Goal: Task Accomplishment & Management: Complete application form

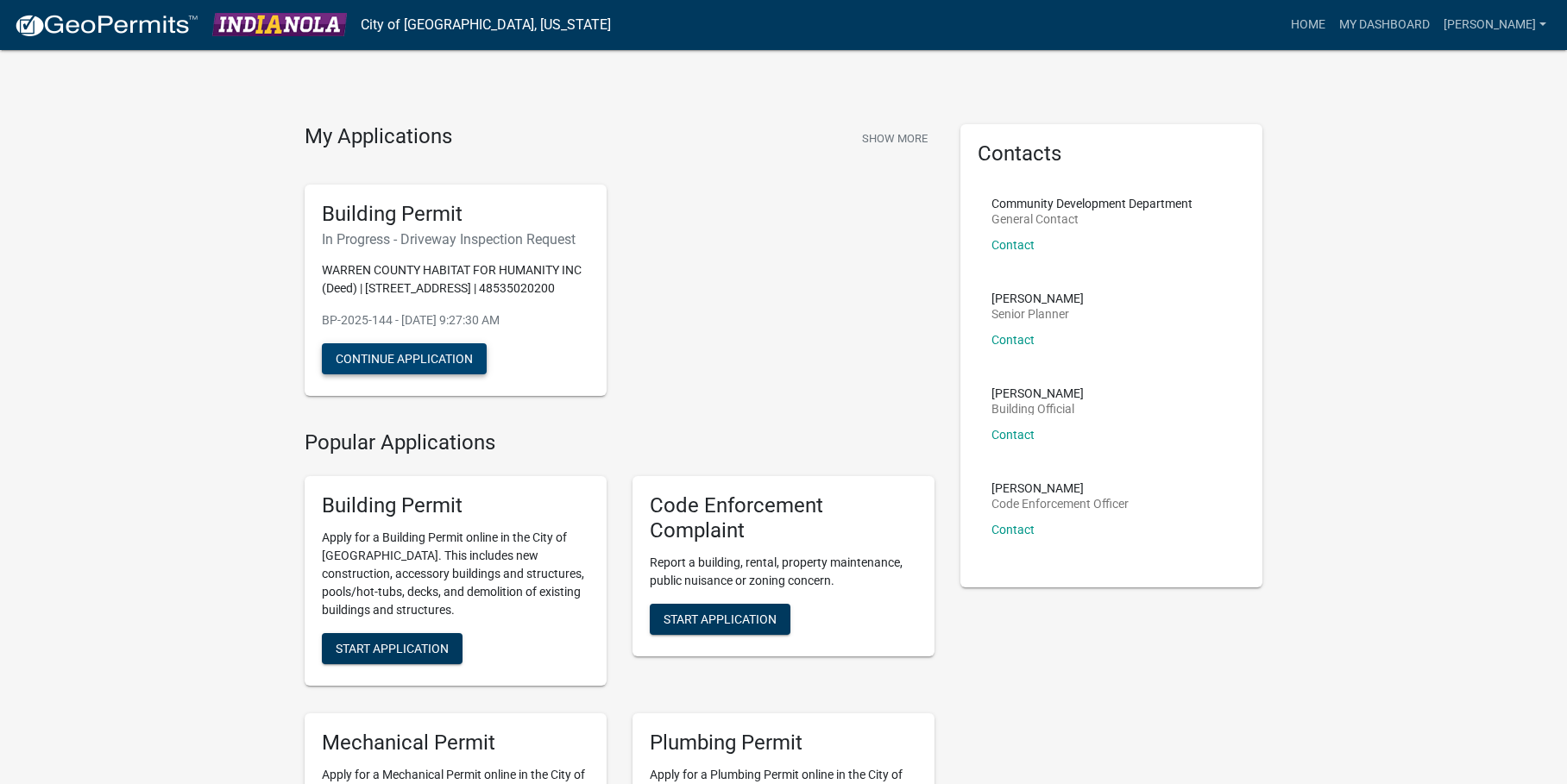
click at [436, 356] on button "Continue Application" at bounding box center [404, 358] width 165 height 31
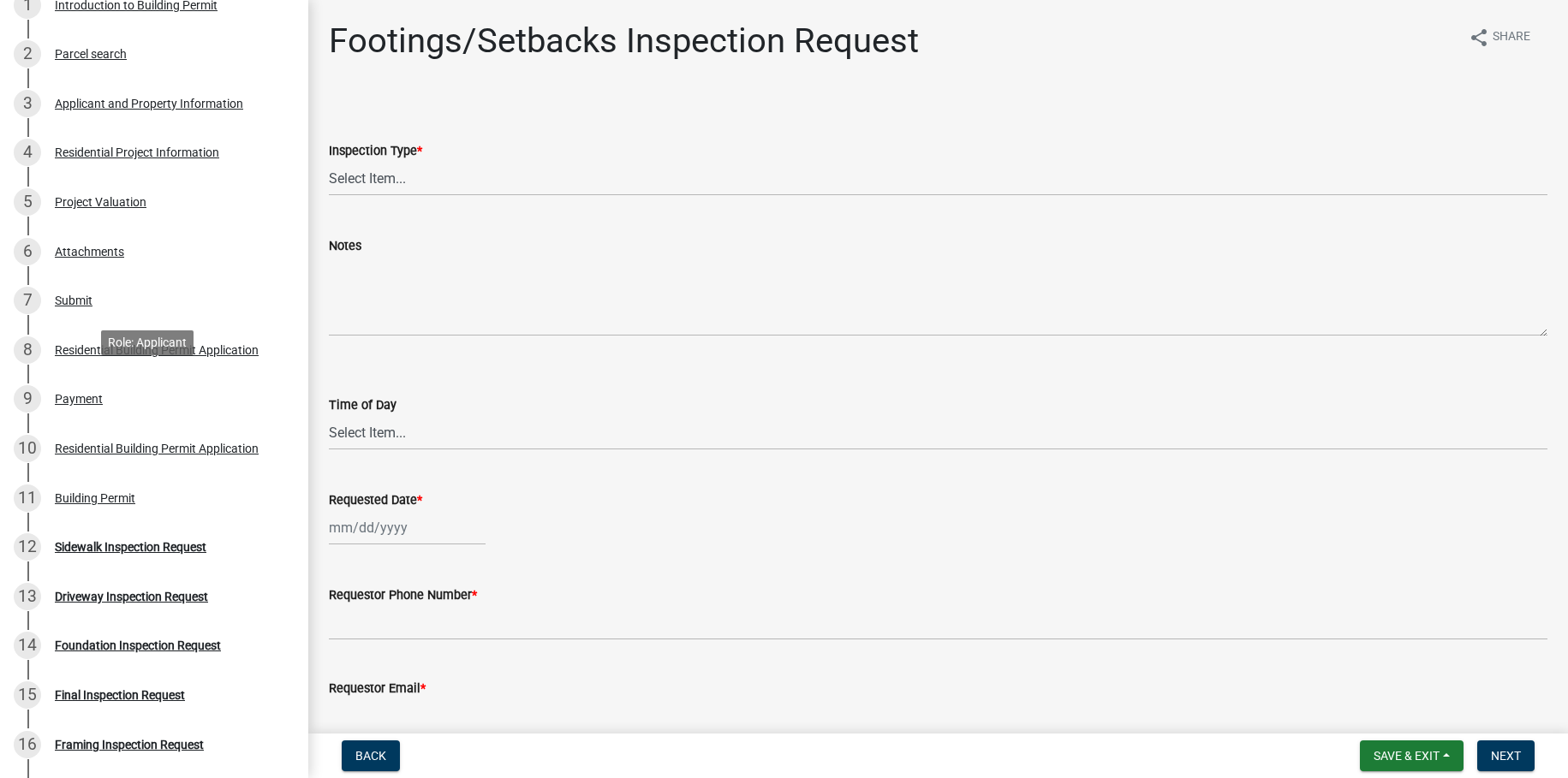
scroll to position [808, 0]
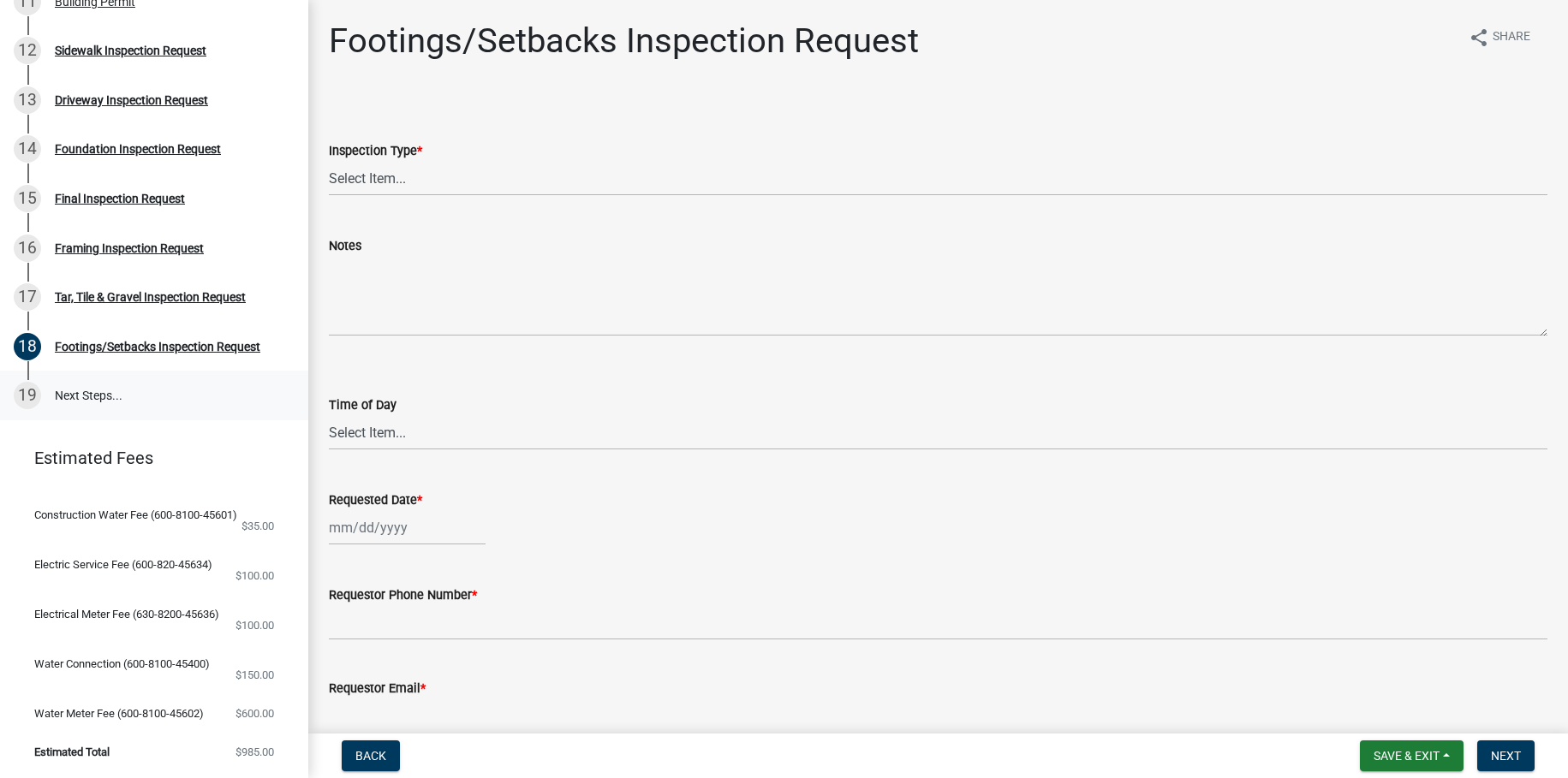
click at [101, 373] on link "19 Next Steps..." at bounding box center [154, 395] width 308 height 49
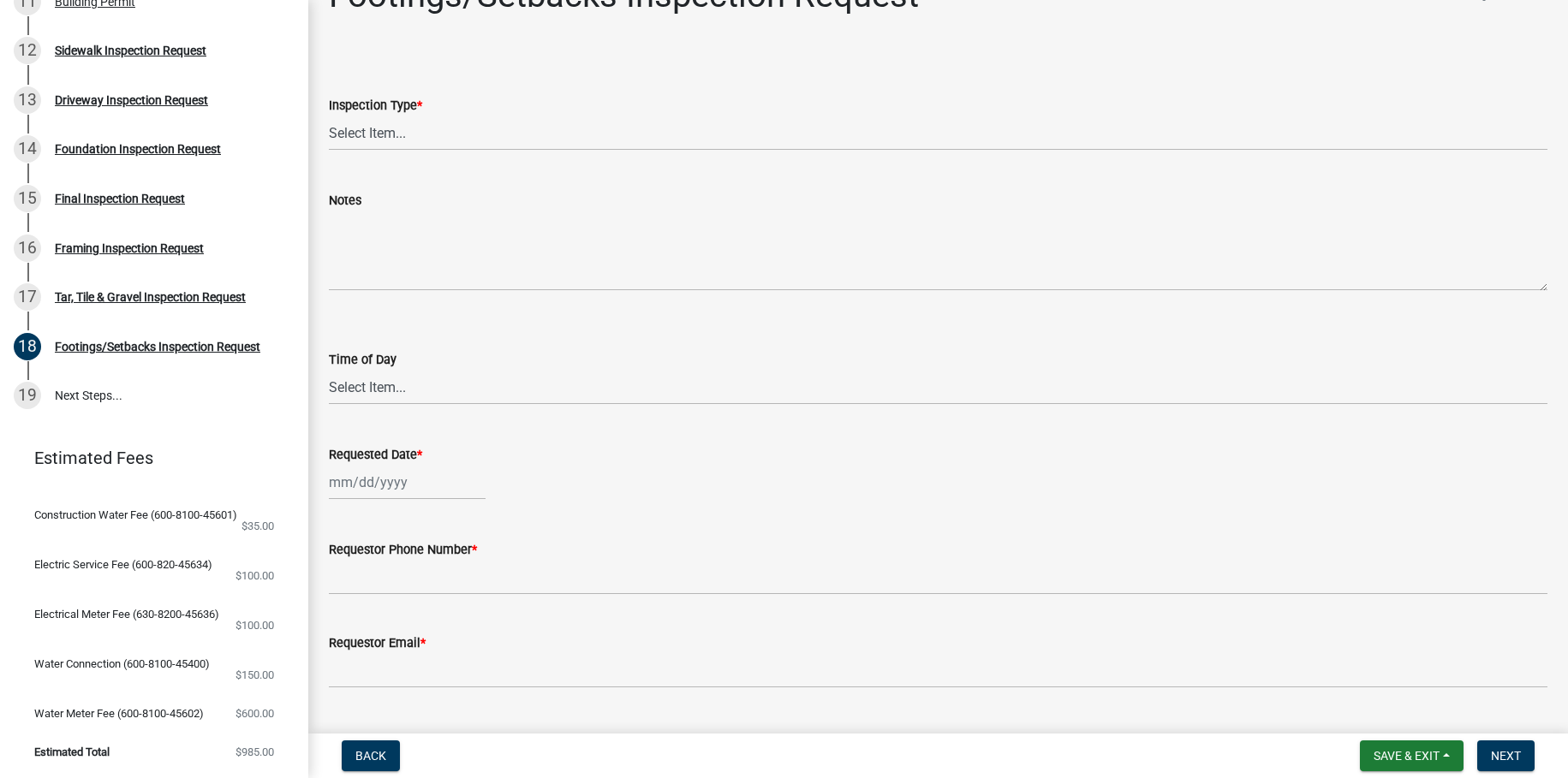
scroll to position [0, 0]
